Goal: Task Accomplishment & Management: Use online tool/utility

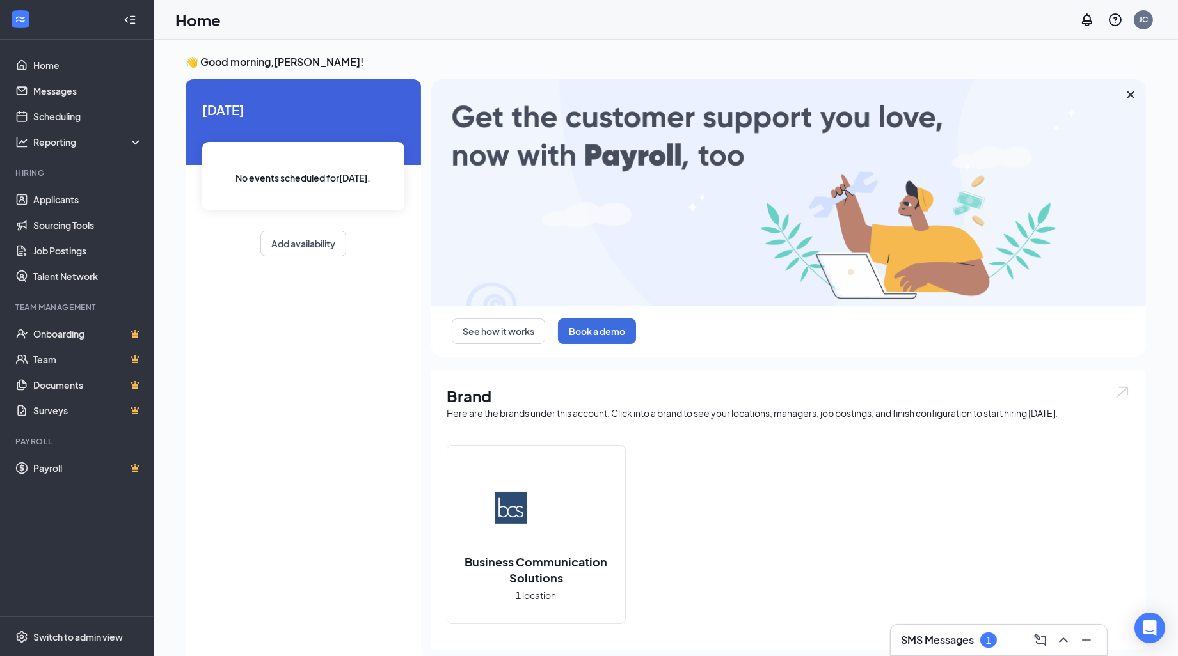
click at [928, 647] on h3 "SMS Messages" at bounding box center [937, 640] width 73 height 14
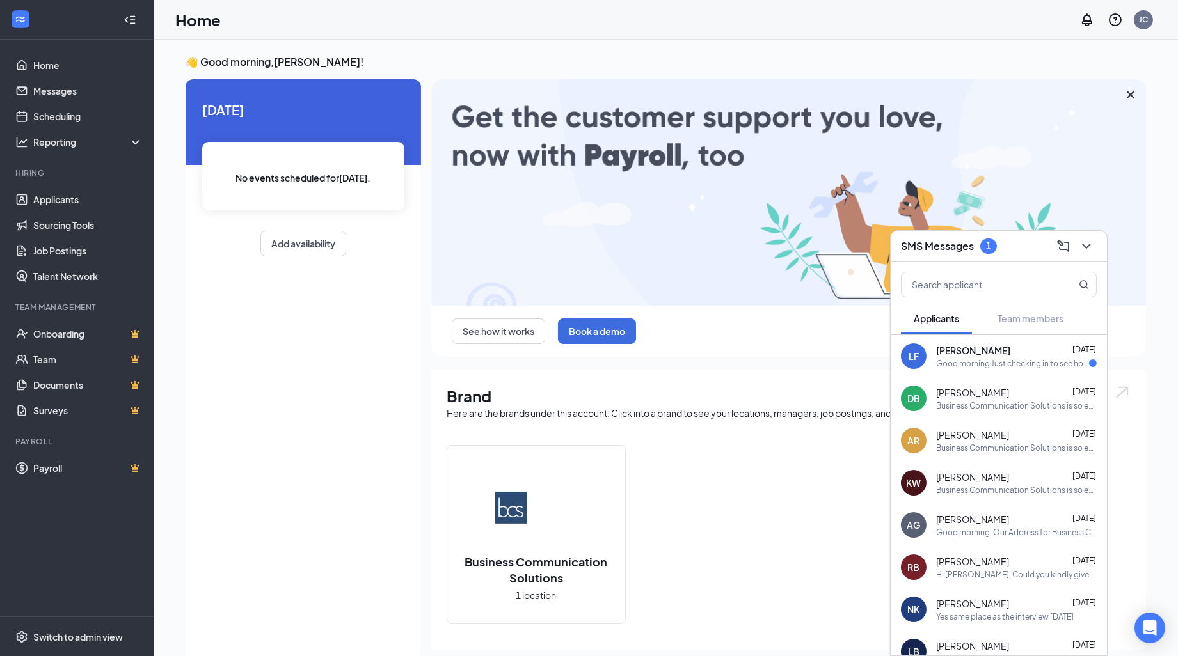
click at [989, 356] on span "[PERSON_NAME]" at bounding box center [973, 350] width 74 height 13
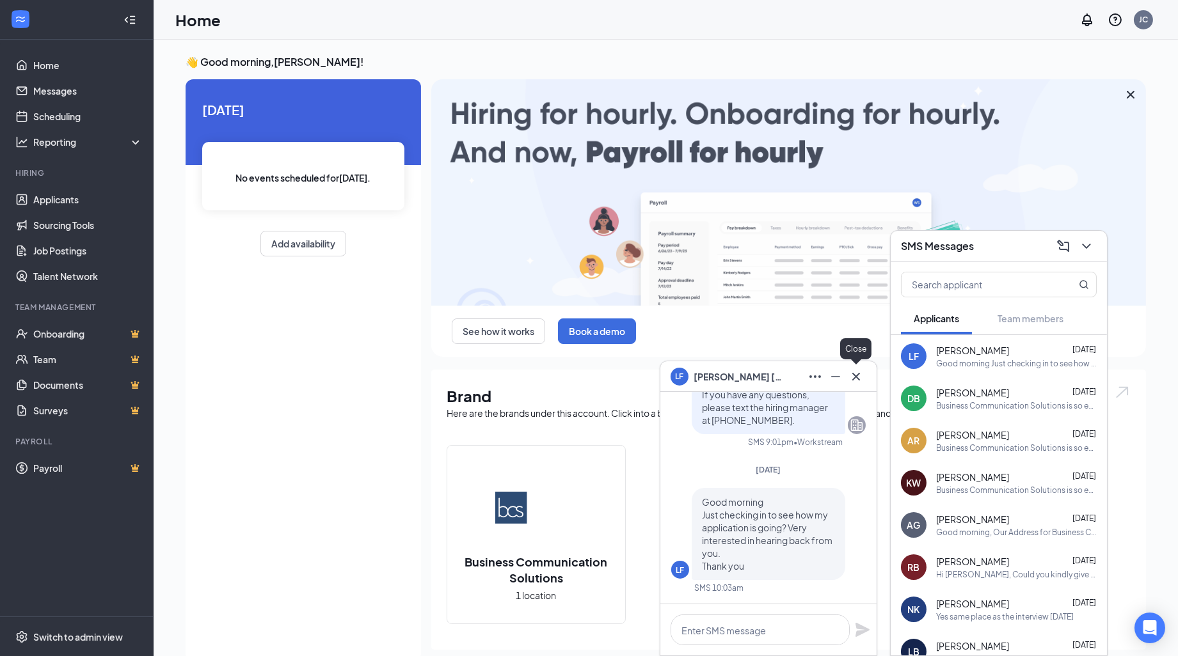
click at [857, 380] on icon "Cross" at bounding box center [855, 376] width 15 height 15
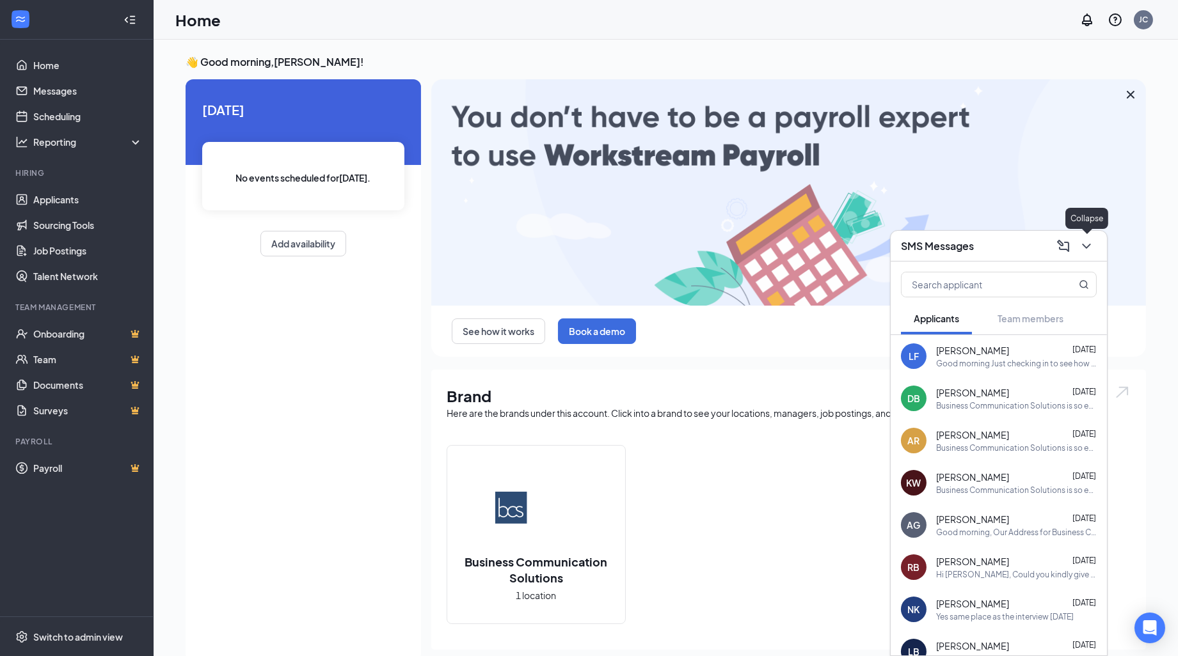
click at [1082, 246] on icon "ChevronDown" at bounding box center [1086, 246] width 15 height 15
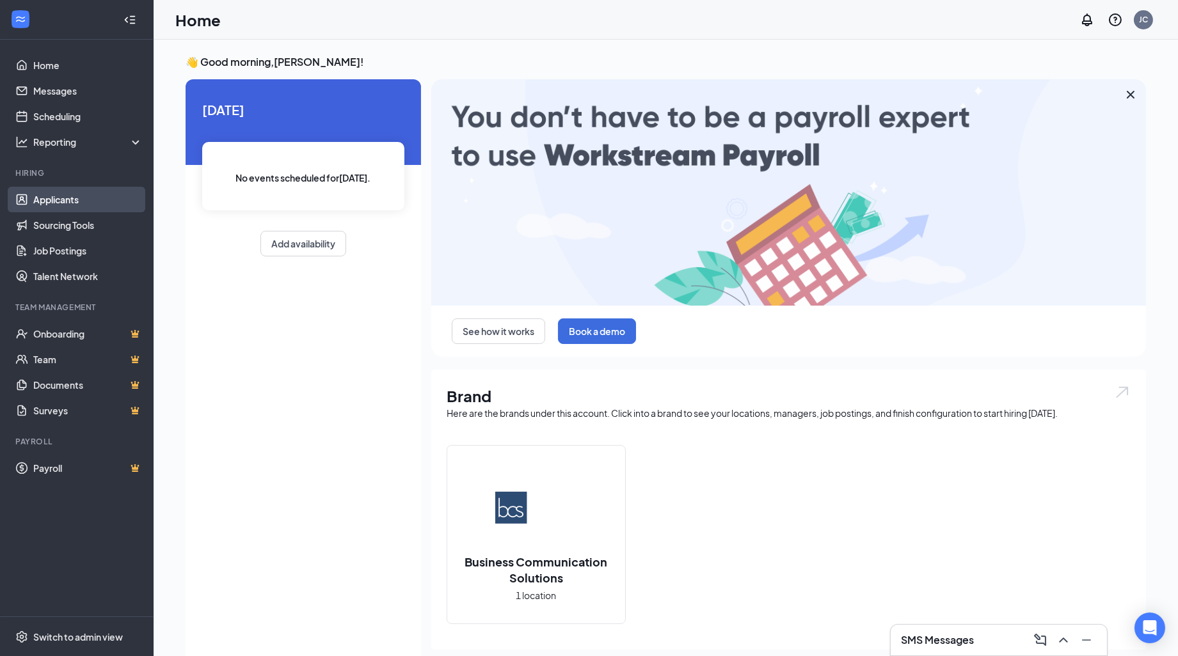
click at [77, 203] on link "Applicants" at bounding box center [87, 200] width 109 height 26
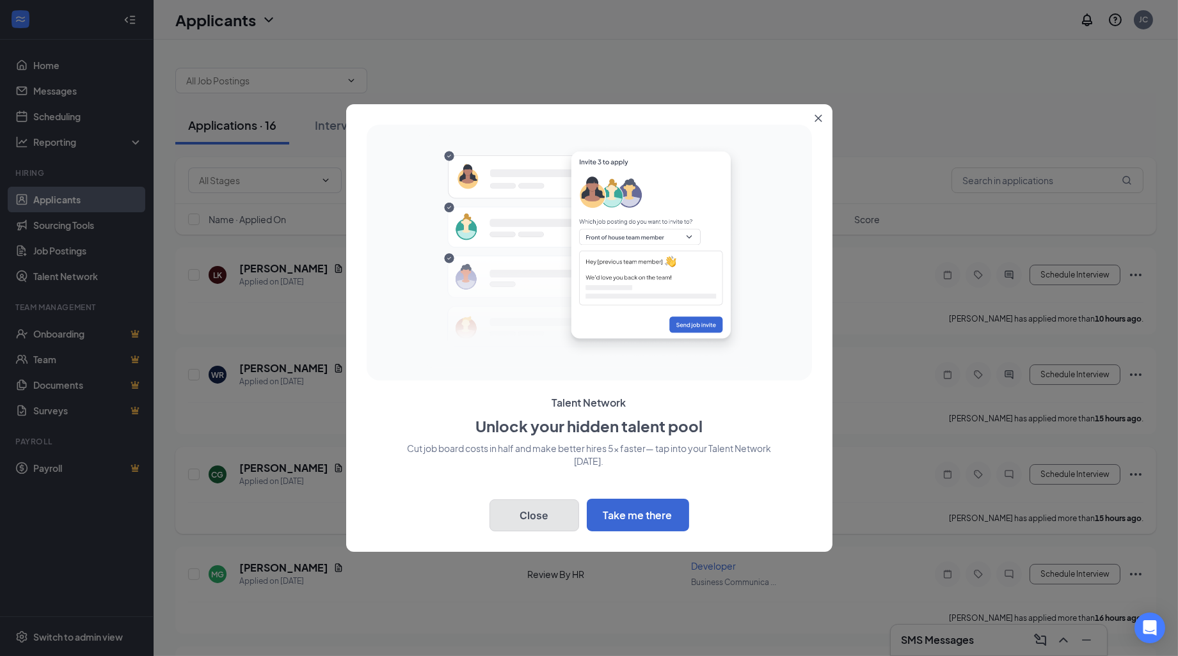
click at [559, 511] on button "Close" at bounding box center [534, 516] width 90 height 32
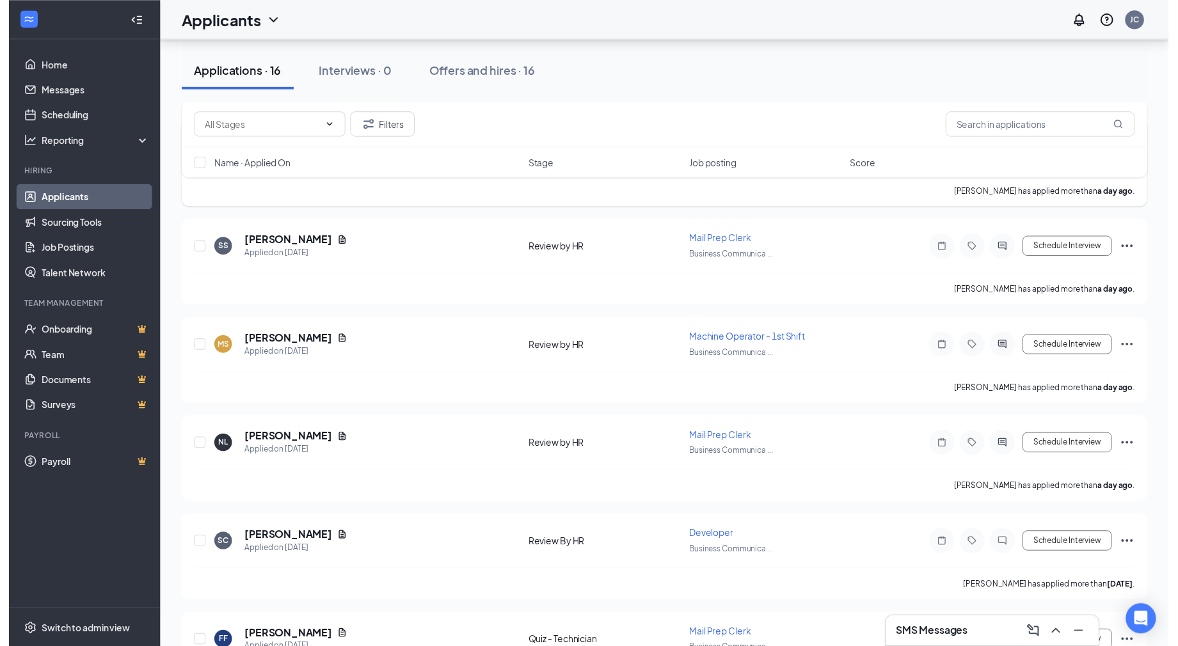
scroll to position [995, 0]
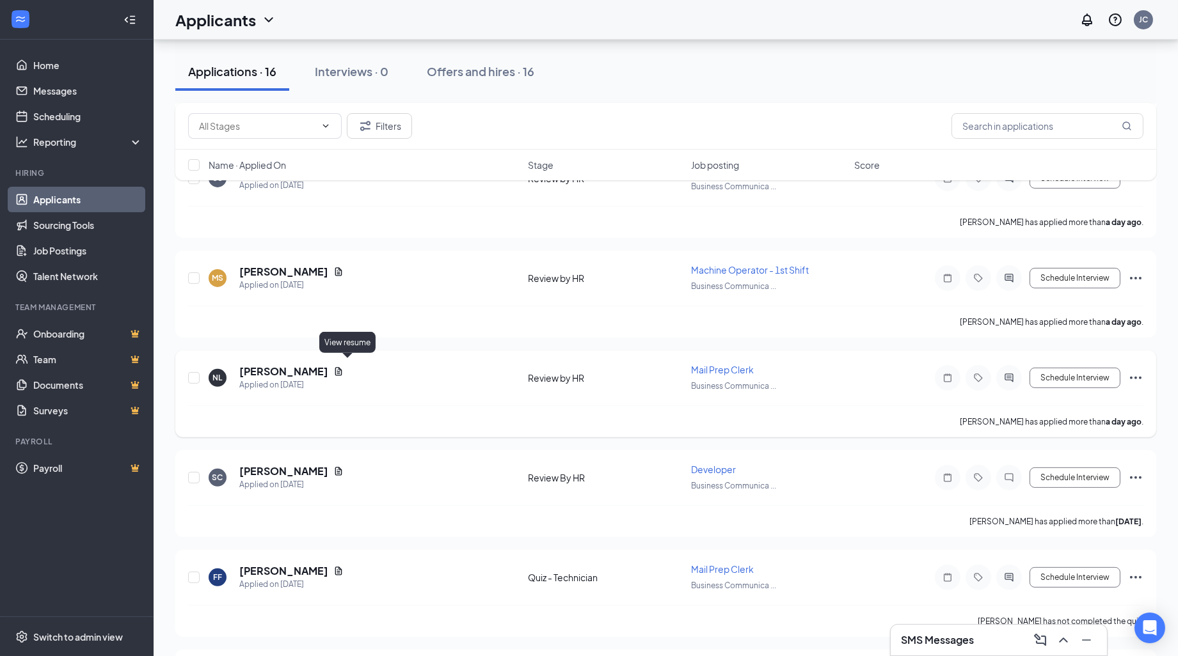
click at [342, 368] on icon "Document" at bounding box center [338, 371] width 7 height 8
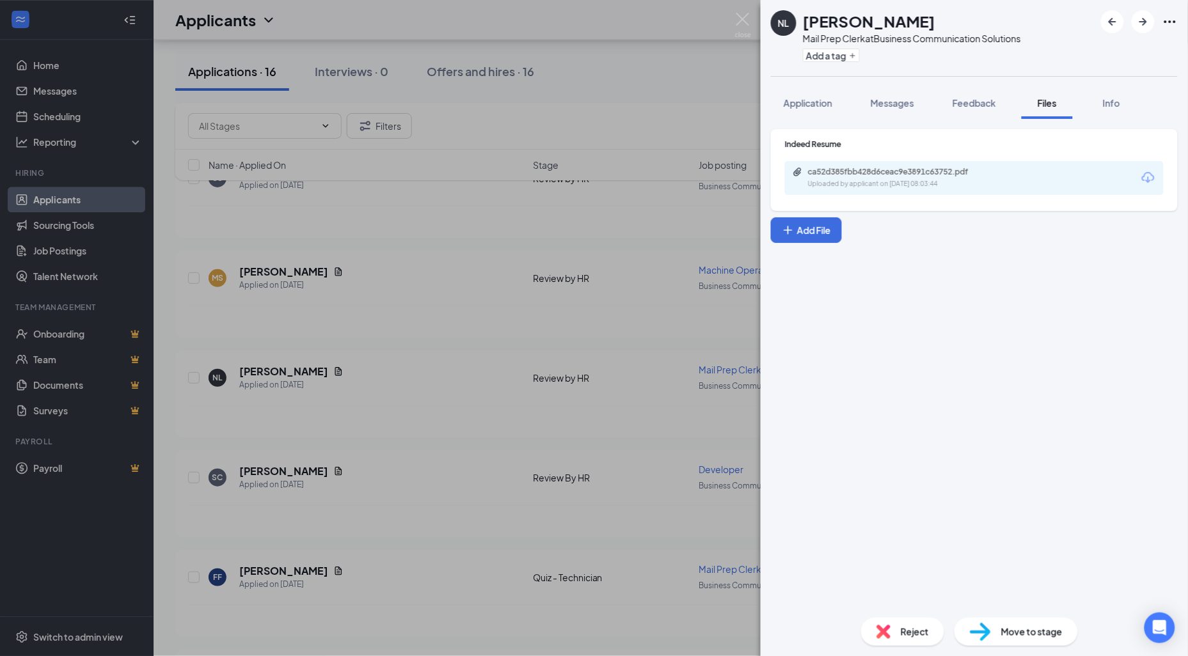
click at [913, 196] on div "Indeed Resume ca52d385fbb428d6ceac9e3891c63752.pdf Uploaded by applicant on [DA…" at bounding box center [974, 170] width 407 height 82
click at [909, 182] on div "Uploaded by applicant on [DATE] 08:03:44" at bounding box center [904, 184] width 192 height 10
click at [742, 24] on img at bounding box center [743, 25] width 16 height 25
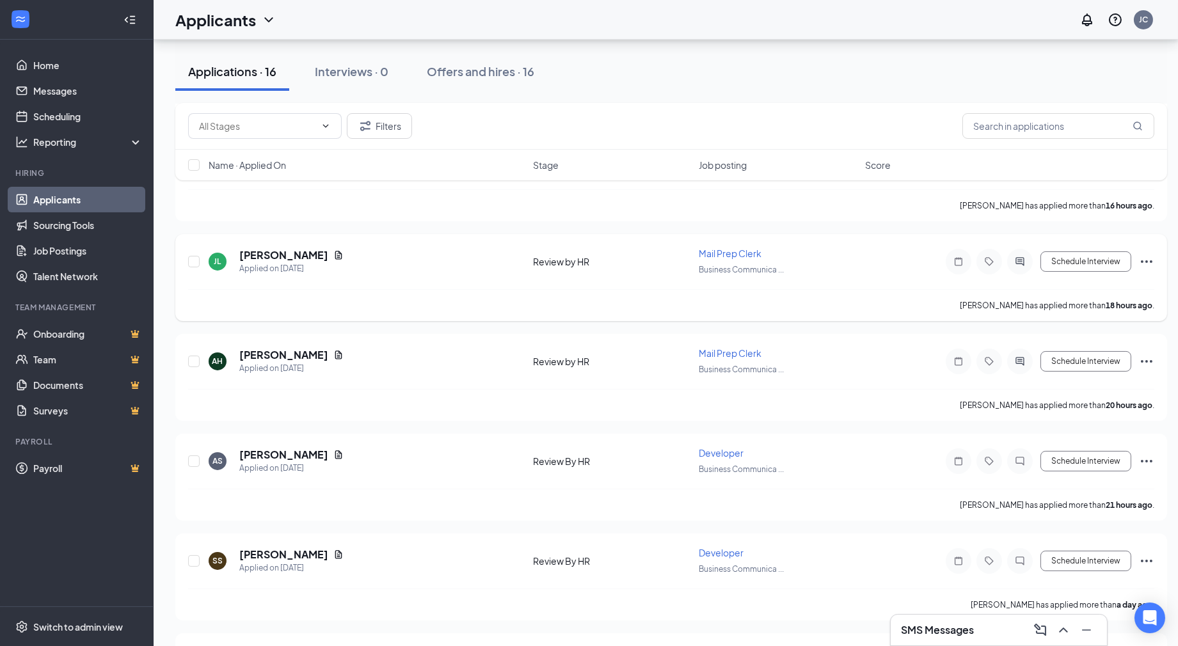
scroll to position [410, 0]
click at [333, 354] on icon "Document" at bounding box center [338, 357] width 10 height 10
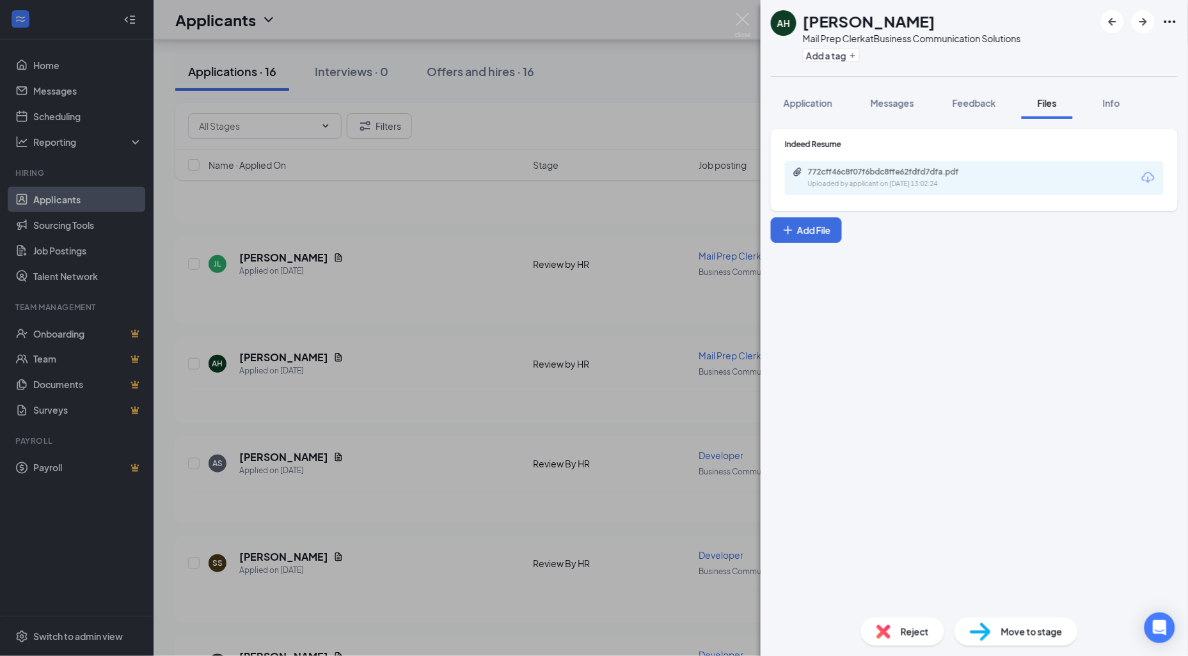
click at [961, 180] on div "Uploaded by applicant on [DATE] 13:02:24" at bounding box center [904, 184] width 192 height 10
click at [749, 26] on img at bounding box center [743, 25] width 16 height 25
